Goal: Task Accomplishment & Management: Manage account settings

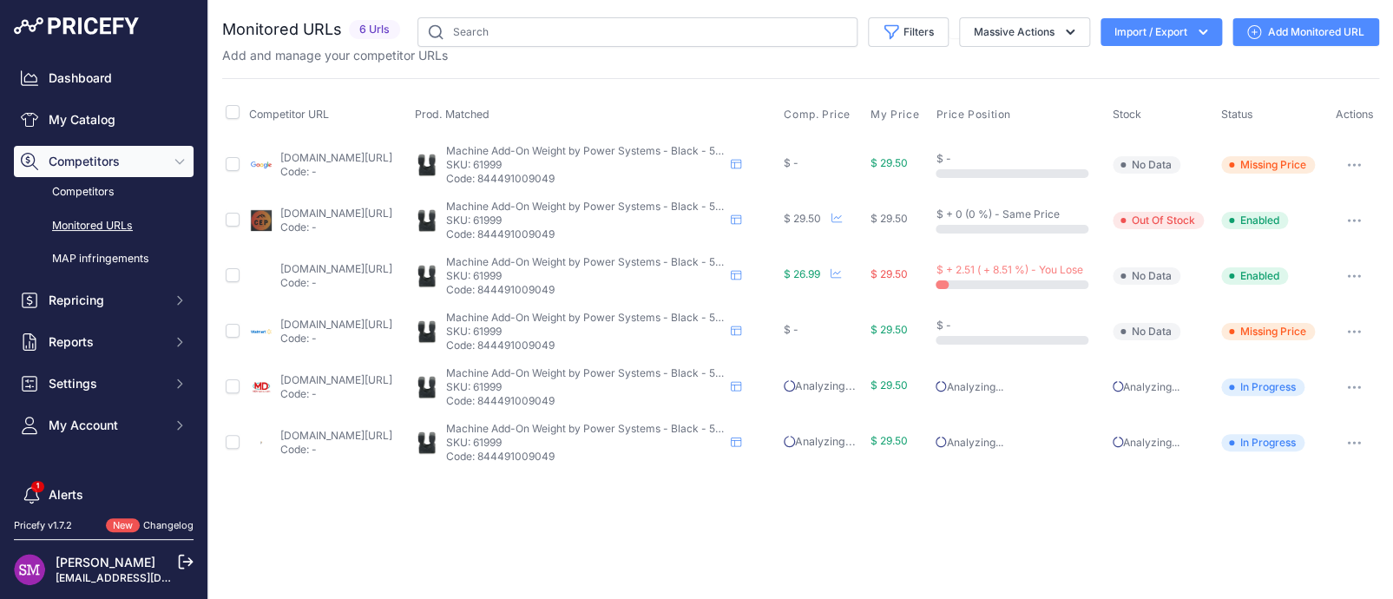
click at [1360, 164] on icon "button" at bounding box center [1360, 165] width 2 height 2
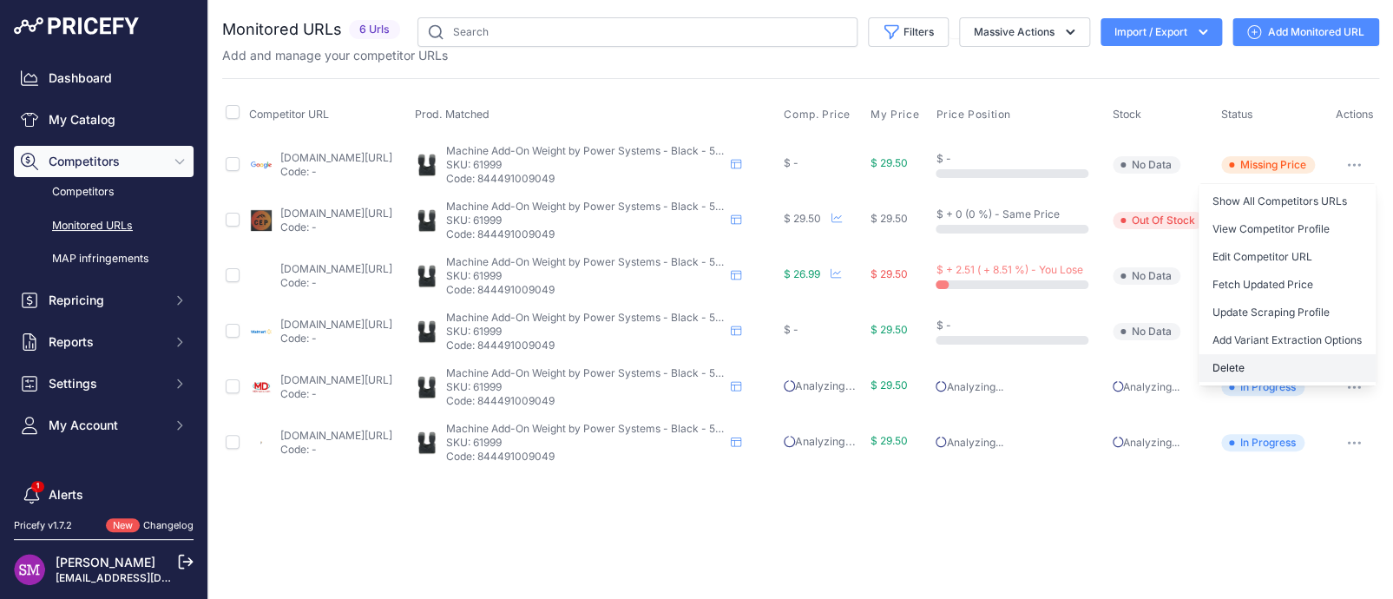
click at [1237, 358] on button "Delete" at bounding box center [1287, 368] width 177 height 28
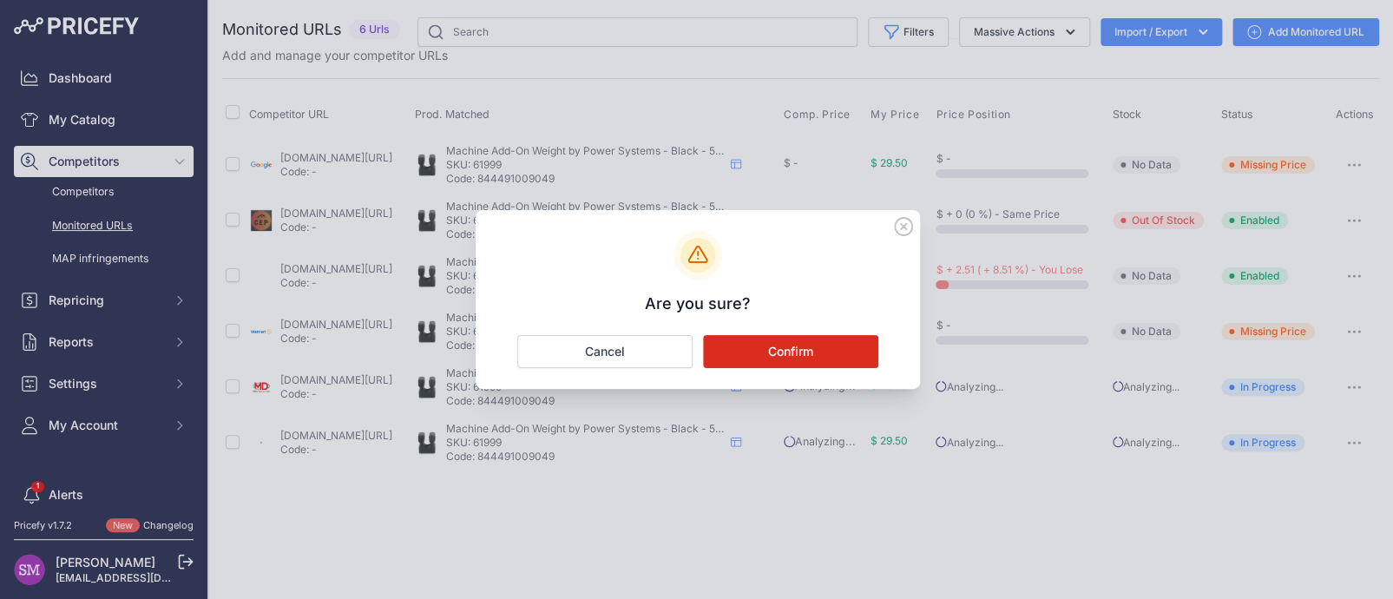
click at [833, 352] on button "Confirm" at bounding box center [790, 351] width 175 height 33
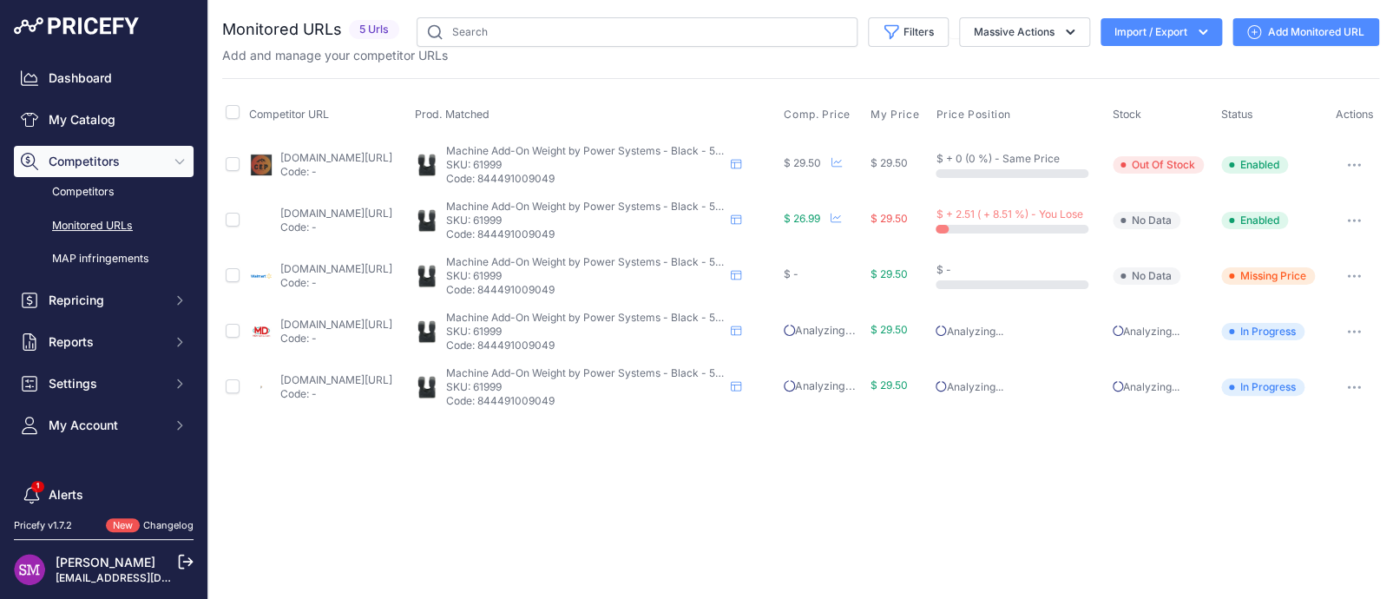
click at [339, 380] on link "[DOMAIN_NAME][URL]" at bounding box center [336, 379] width 112 height 13
